Goal: Information Seeking & Learning: Learn about a topic

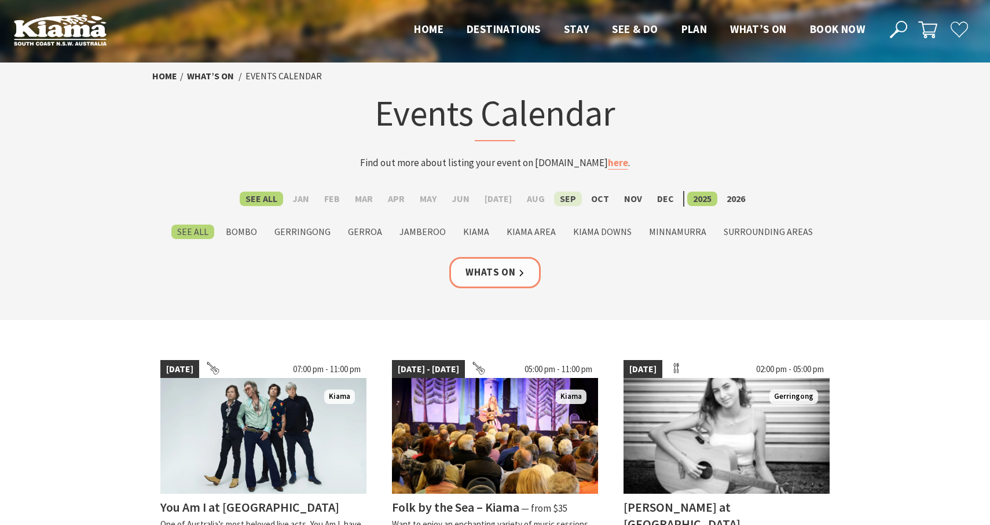
click at [560, 202] on label "Sep" at bounding box center [568, 199] width 28 height 14
click at [0, 0] on input "Sep" at bounding box center [0, 0] width 0 height 0
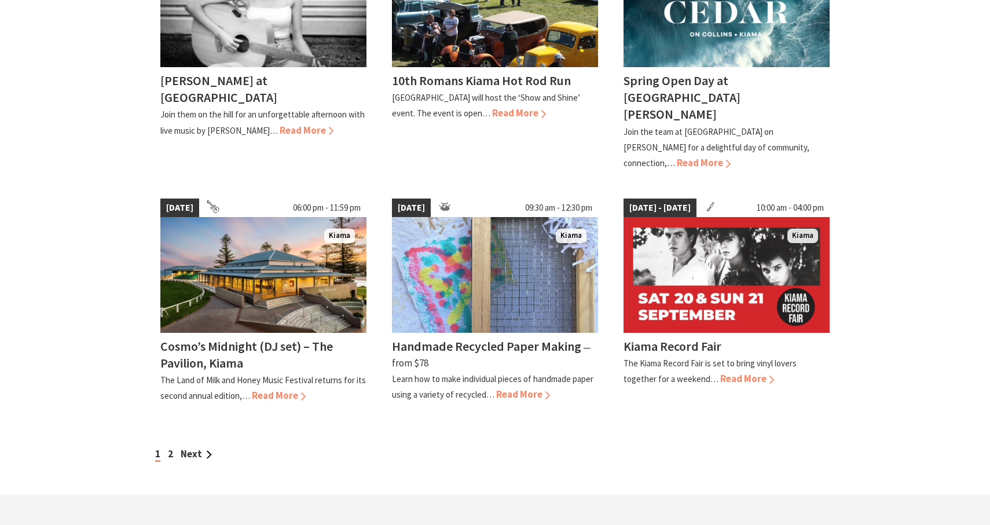
scroll to position [911, 0]
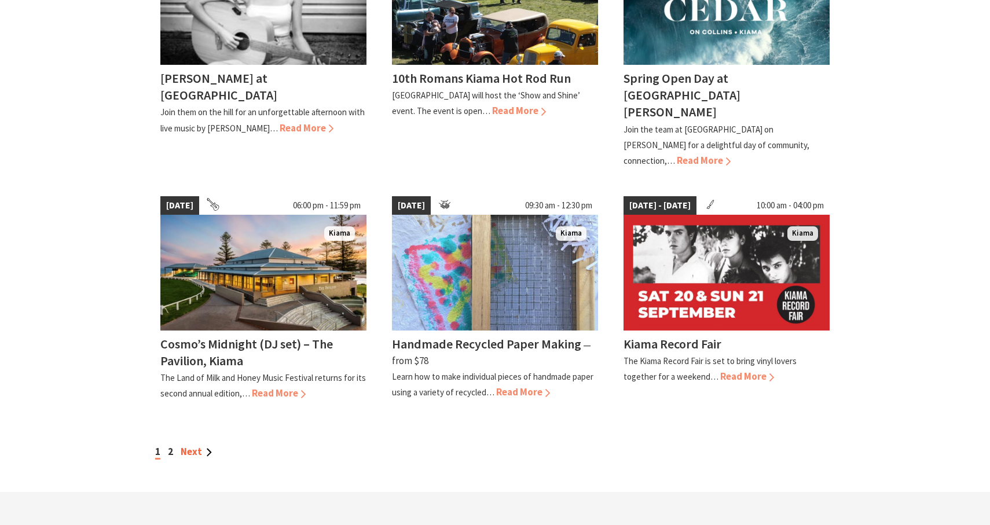
click at [191, 445] on link "Next" at bounding box center [196, 451] width 31 height 13
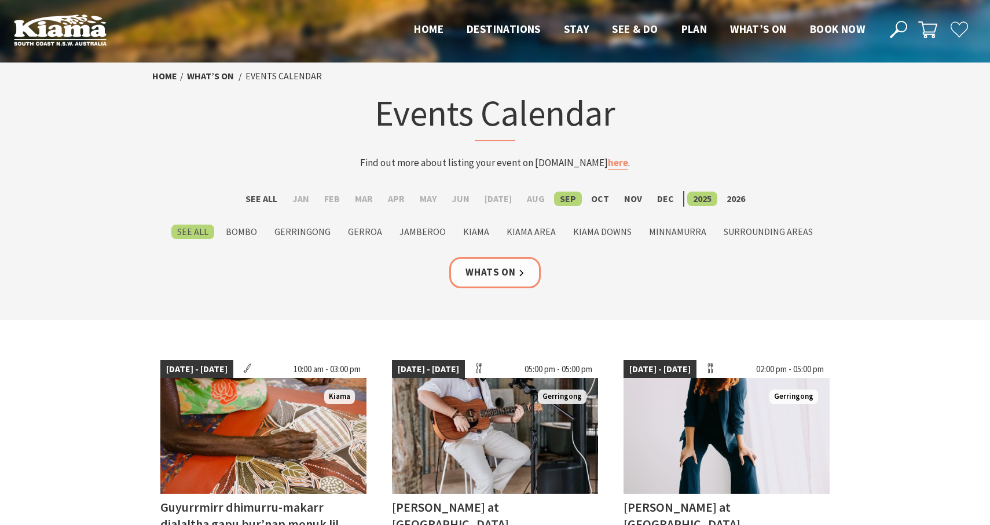
scroll to position [0, 0]
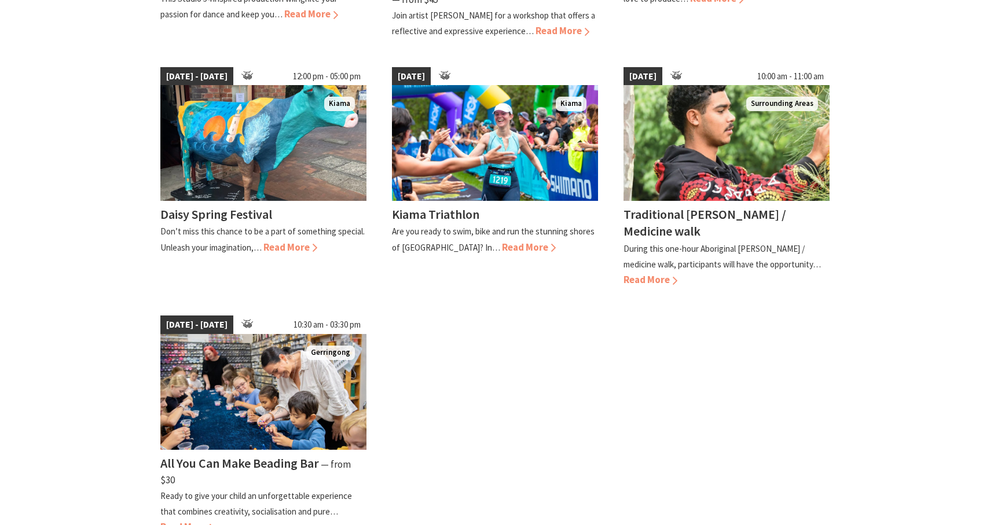
scroll to position [793, 0]
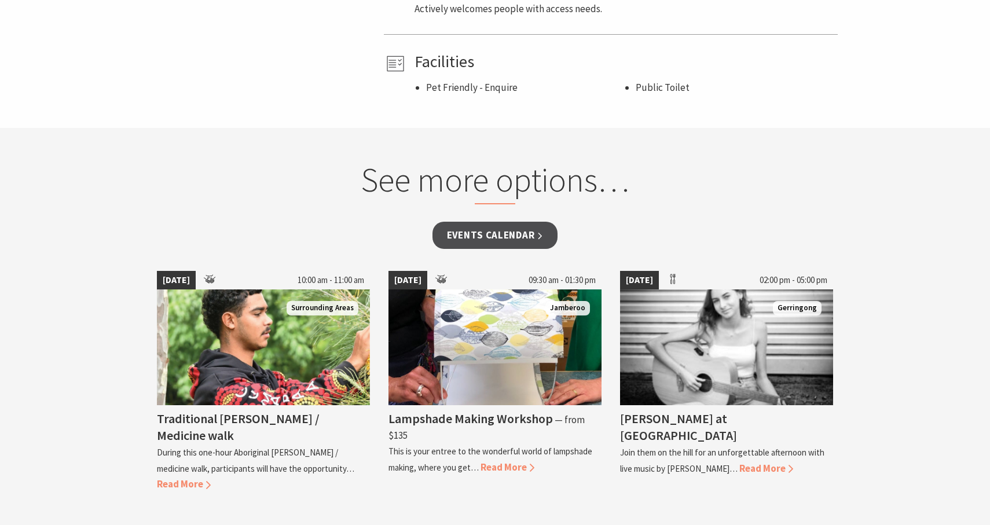
scroll to position [829, 0]
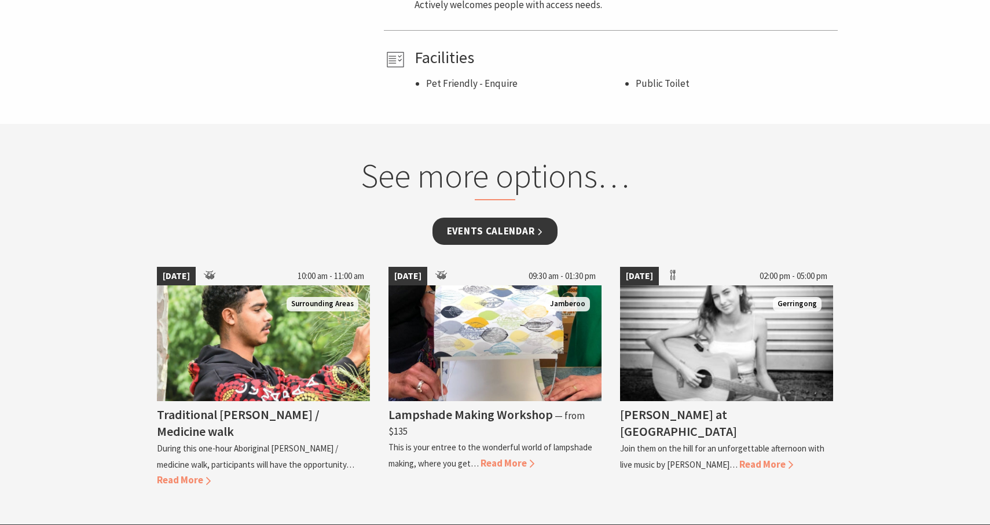
click at [513, 230] on link "Events Calendar" at bounding box center [496, 231] width 126 height 27
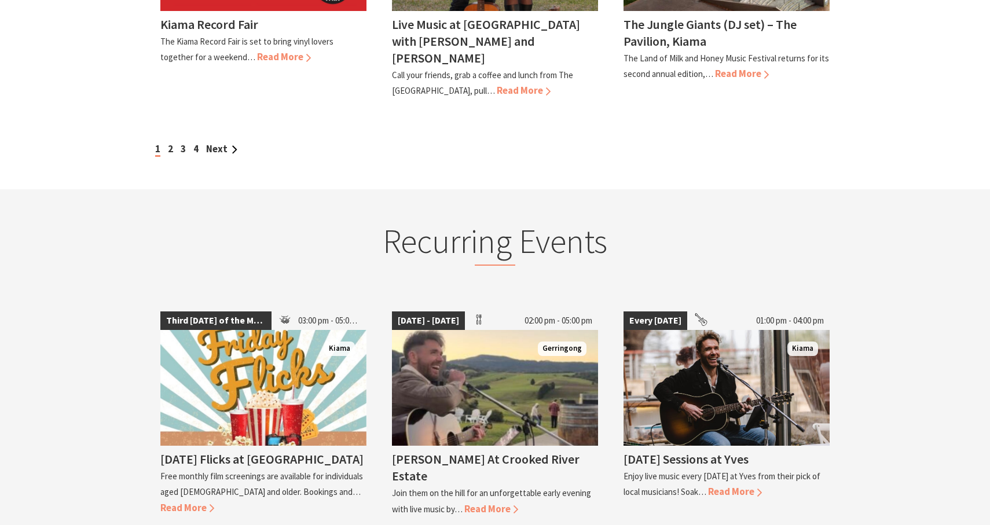
scroll to position [1216, 0]
click at [171, 142] on link "2" at bounding box center [170, 148] width 5 height 13
